Goal: Information Seeking & Learning: Learn about a topic

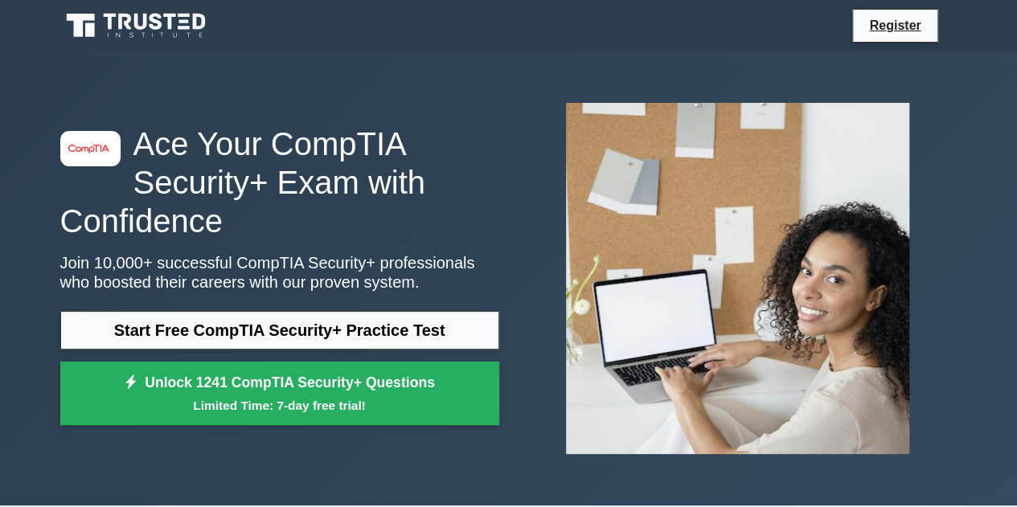
click at [402, 309] on div "image/svg+xml Ace Your CompTIA Security+ Exam with Confidence Join 10,000+ succ…" at bounding box center [280, 279] width 458 height 309
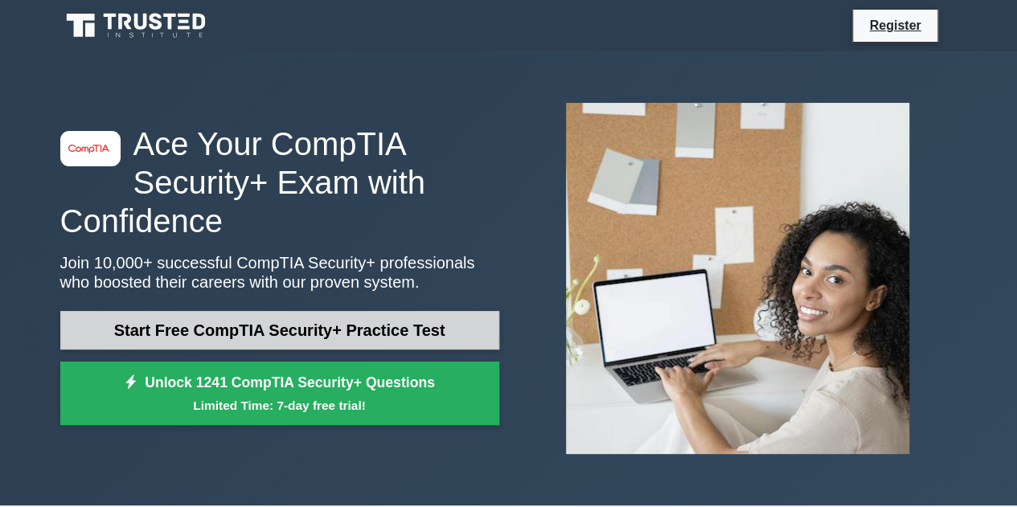
click at [377, 315] on link "Start Free CompTIA Security+ Practice Test" at bounding box center [279, 330] width 439 height 39
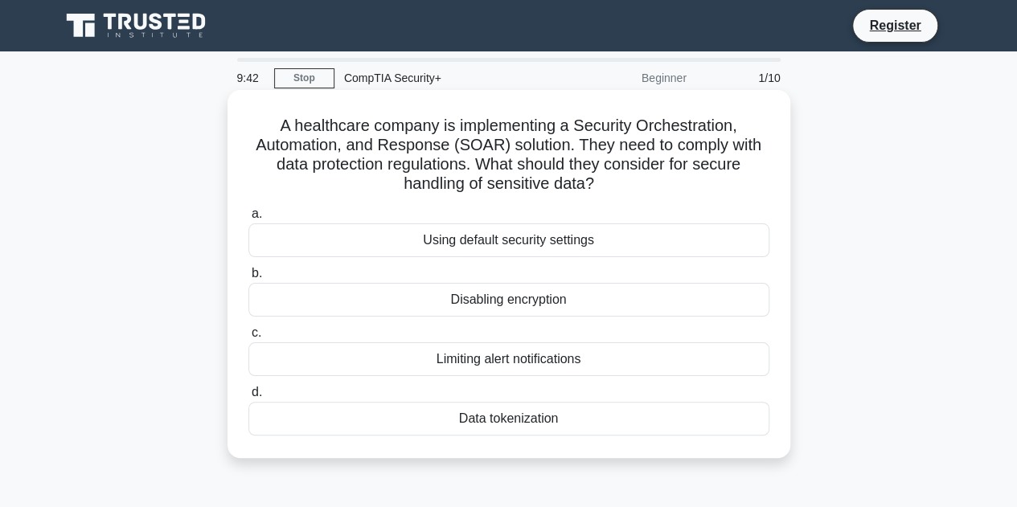
click at [553, 422] on div "Data tokenization" at bounding box center [508, 419] width 521 height 34
click at [248, 398] on input "d. Data tokenization" at bounding box center [248, 392] width 0 height 10
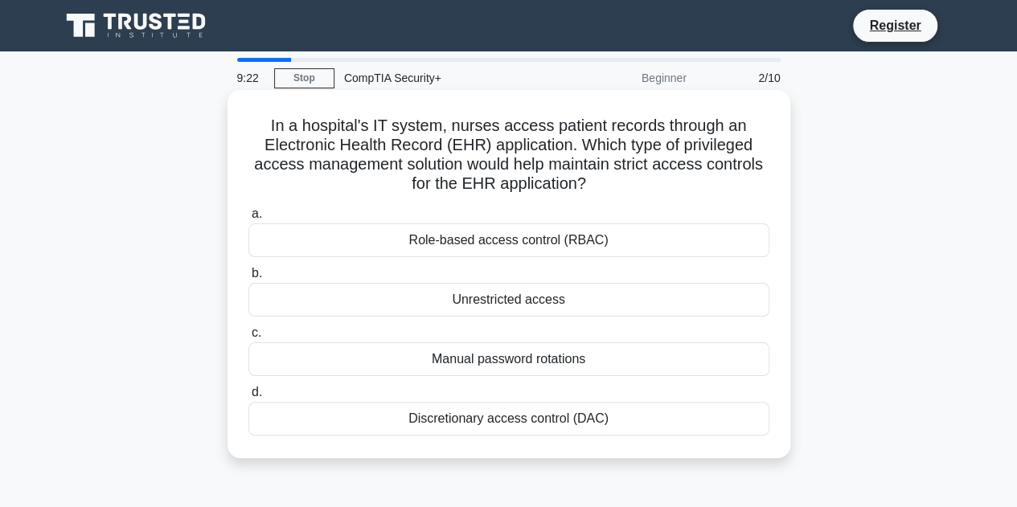
click at [550, 419] on div "Discretionary access control (DAC)" at bounding box center [508, 419] width 521 height 34
click at [248, 398] on input "d. Discretionary access control (DAC)" at bounding box center [248, 392] width 0 height 10
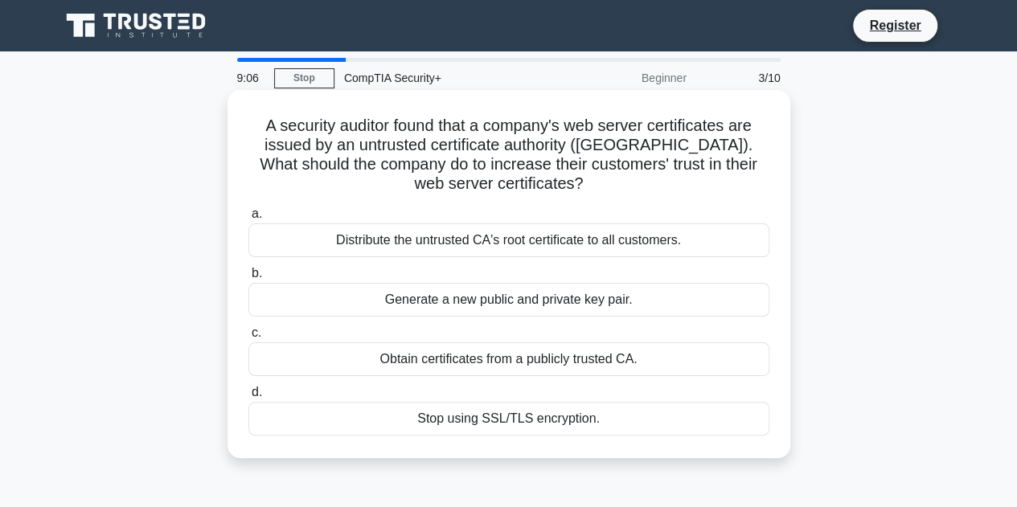
click at [672, 350] on div "Obtain certificates from a publicly trusted CA." at bounding box center [508, 359] width 521 height 34
click at [248, 338] on input "c. Obtain certificates from a publicly trusted CA." at bounding box center [248, 333] width 0 height 10
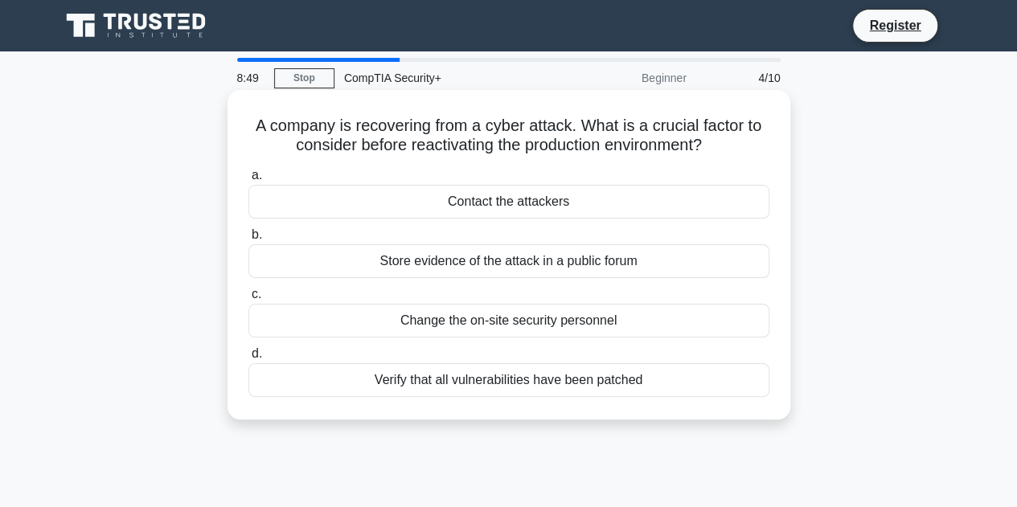
click at [555, 370] on div "Verify that all vulnerabilities have been patched" at bounding box center [508, 380] width 521 height 34
click at [248, 359] on input "d. Verify that all vulnerabilities have been patched" at bounding box center [248, 354] width 0 height 10
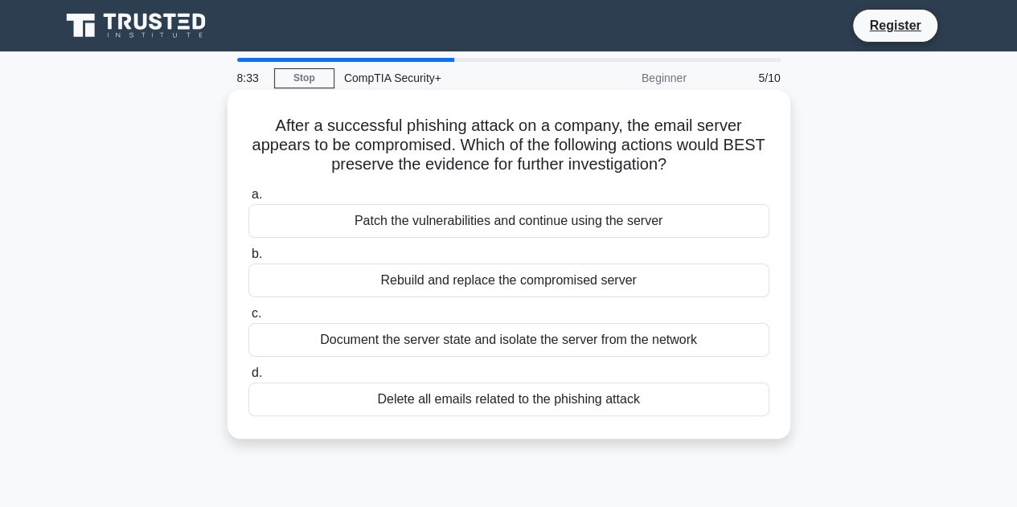
click at [655, 332] on div "Document the server state and isolate the server from the network" at bounding box center [508, 340] width 521 height 34
click at [248, 319] on input "c. Document the server state and isolate the server from the network" at bounding box center [248, 314] width 0 height 10
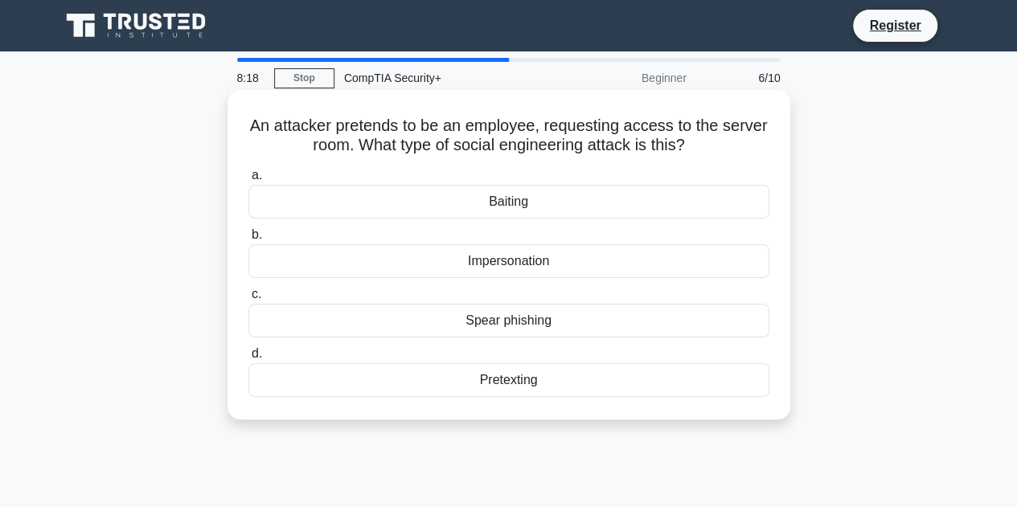
click at [549, 262] on div "Impersonation" at bounding box center [508, 261] width 521 height 34
click at [248, 240] on input "b. Impersonation" at bounding box center [248, 235] width 0 height 10
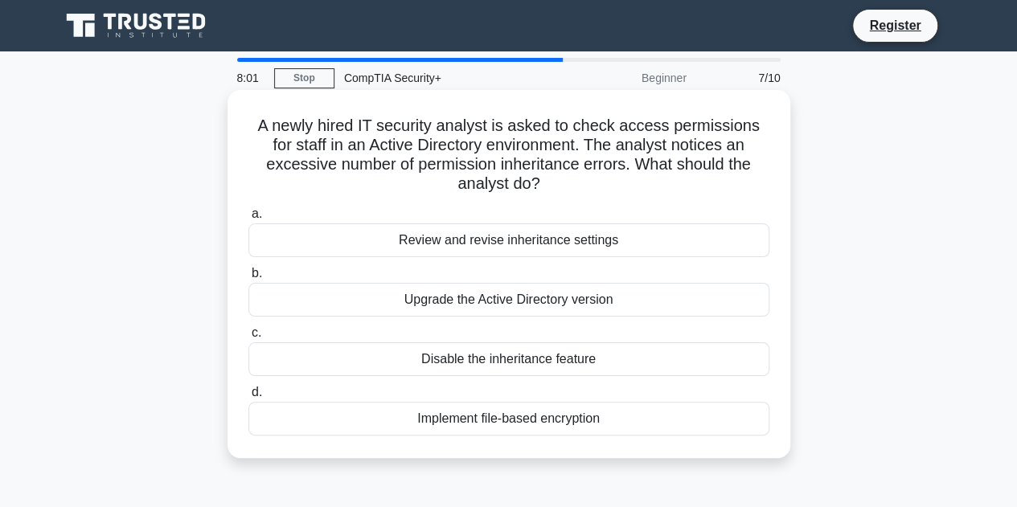
click at [616, 226] on div "Review and revise inheritance settings" at bounding box center [508, 240] width 521 height 34
click at [248, 219] on input "a. Review and revise inheritance settings" at bounding box center [248, 214] width 0 height 10
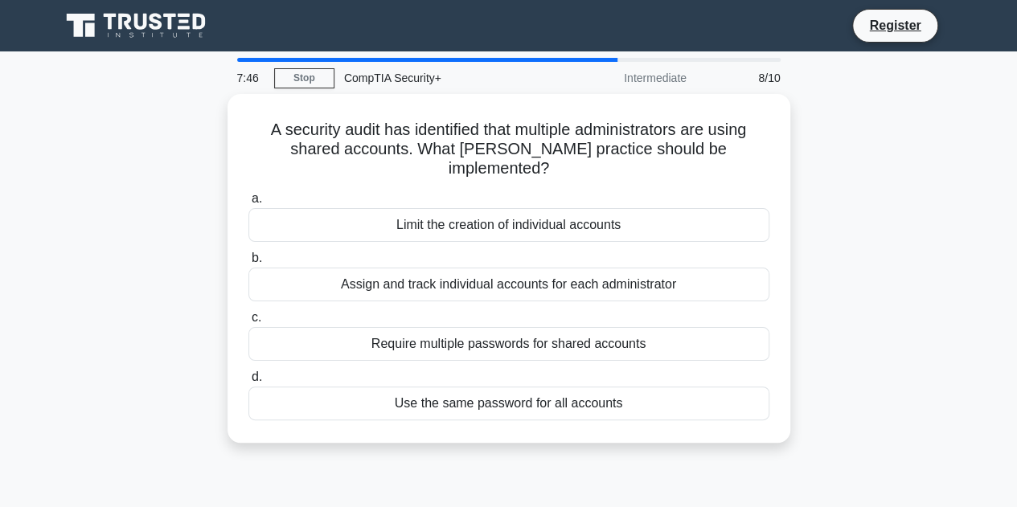
drag, startPoint x: 661, startPoint y: 78, endPoint x: 749, endPoint y: 532, distance: 462.6
click at [749, 506] on html "Register 7:46 Stop CompTIA Security+" at bounding box center [508, 434] width 1017 height 868
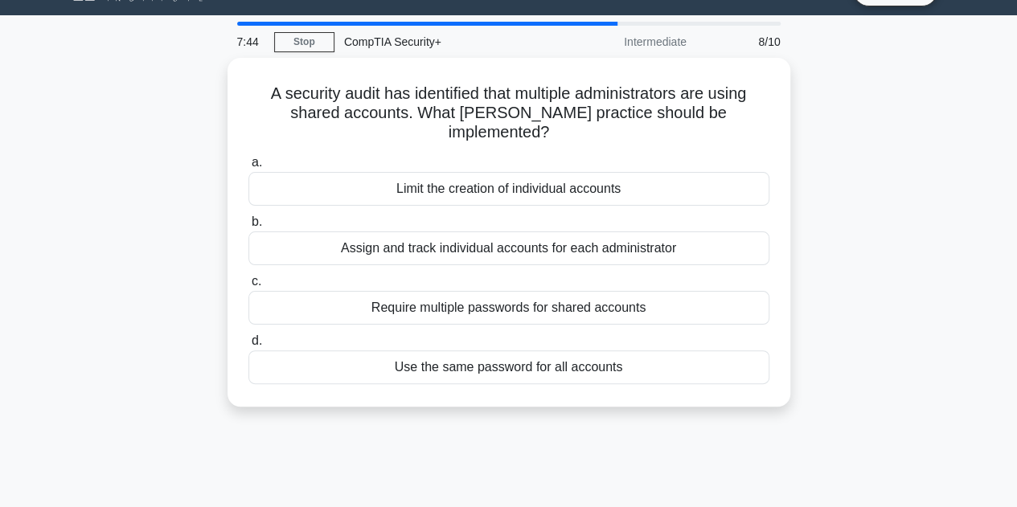
click at [792, 450] on div "7:44 Stop CompTIA Security+ Intermediate 8/10 A security audit has identified t…" at bounding box center [509, 424] width 916 height 804
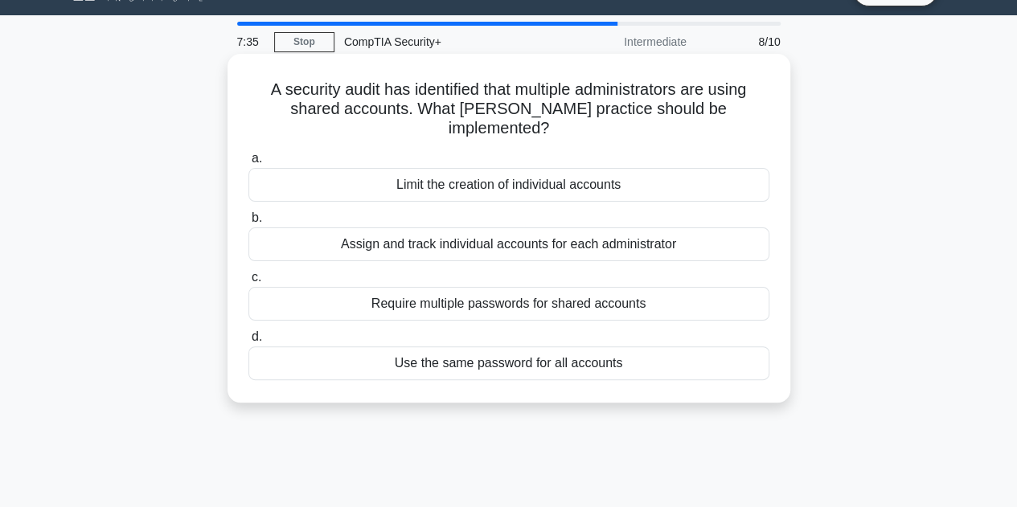
click at [656, 289] on div "Require multiple passwords for shared accounts" at bounding box center [508, 304] width 521 height 34
click at [248, 283] on input "c. Require multiple passwords for shared accounts" at bounding box center [248, 277] width 0 height 10
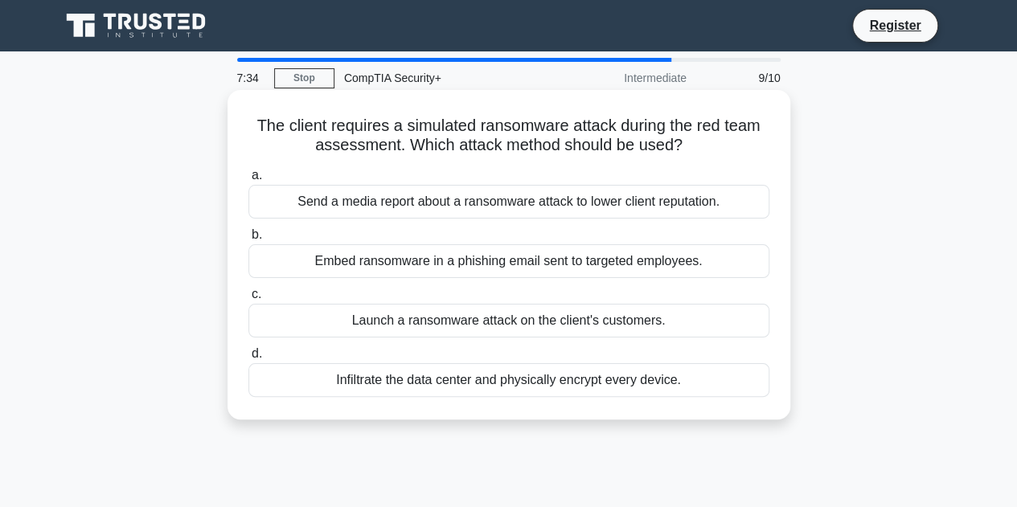
scroll to position [0, 0]
click at [588, 323] on div "Launch a ransomware attack on the client's customers." at bounding box center [508, 321] width 521 height 34
click at [248, 300] on input "c. Launch a ransomware attack on the client's customers." at bounding box center [248, 294] width 0 height 10
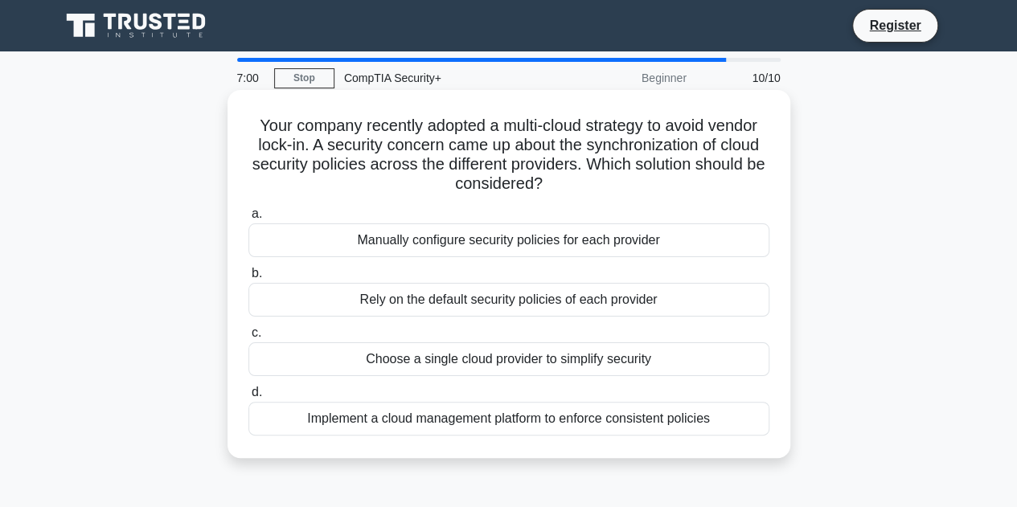
click at [564, 434] on div "Implement a cloud management platform to enforce consistent policies" at bounding box center [508, 419] width 521 height 34
click at [248, 398] on input "d. Implement a cloud management platform to enforce consistent policies" at bounding box center [248, 392] width 0 height 10
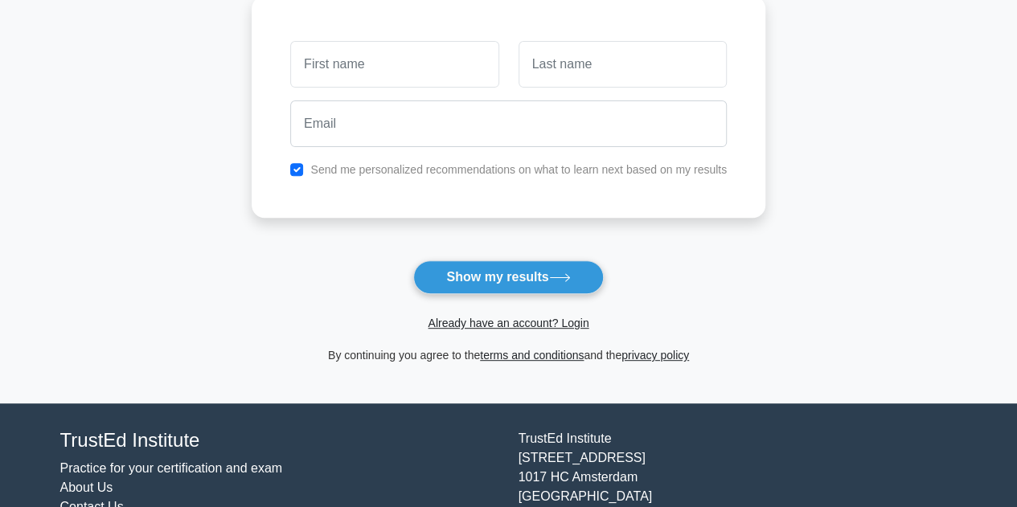
scroll to position [226, 0]
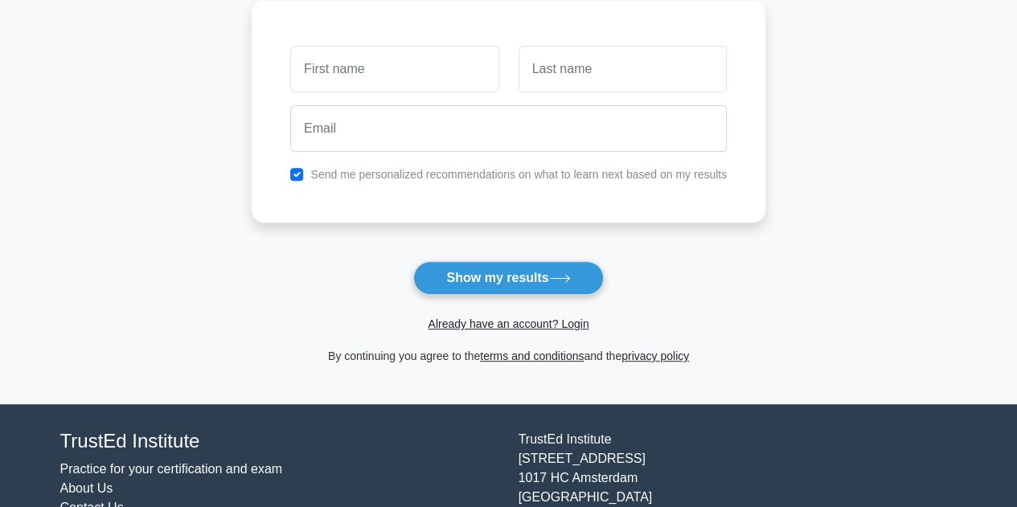
click at [577, 295] on div "Already have an account? Login" at bounding box center [509, 314] width 514 height 39
click at [551, 284] on button "Show my results" at bounding box center [508, 278] width 190 height 34
